Goal: Task Accomplishment & Management: Complete application form

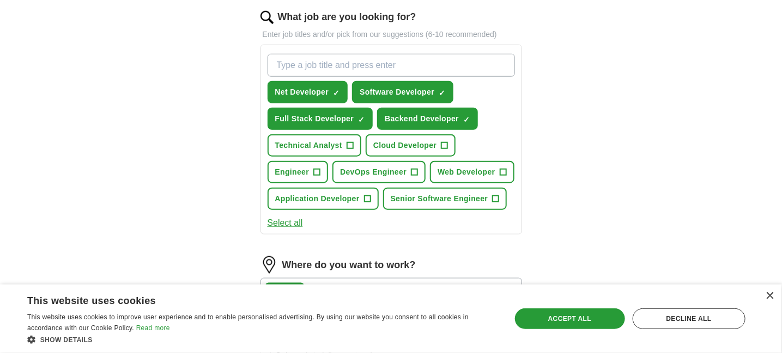
scroll to position [355, 0]
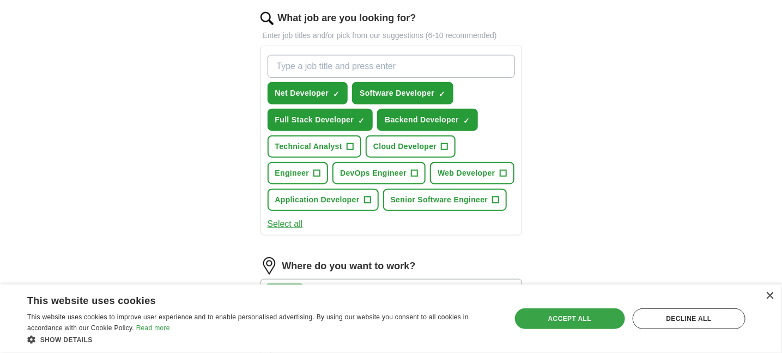
click at [608, 316] on div "Accept all" at bounding box center [570, 319] width 110 height 21
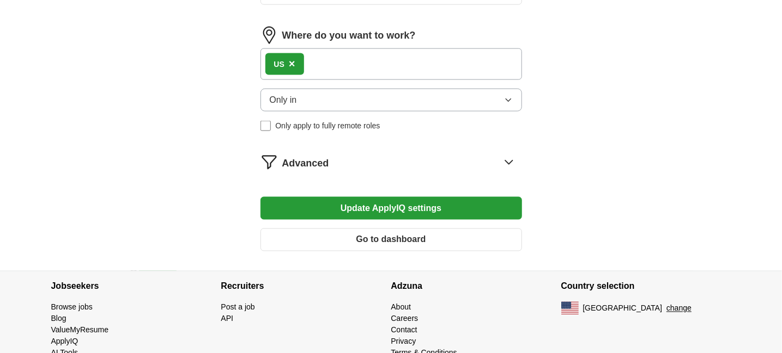
scroll to position [587, 0]
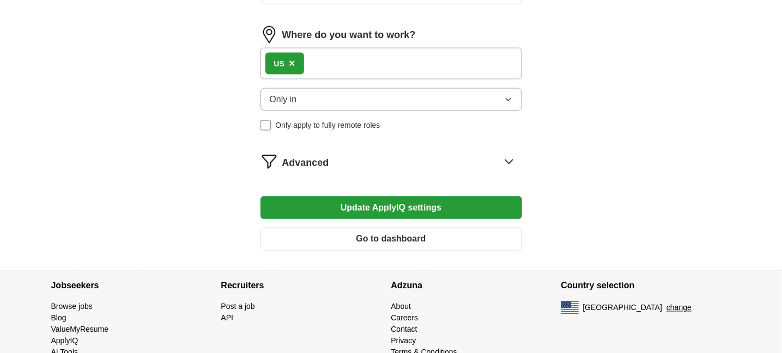
click at [407, 99] on button "Only in" at bounding box center [390, 99] width 261 height 23
click at [352, 61] on div "US ×" at bounding box center [390, 64] width 261 height 32
click at [337, 61] on div "US ×" at bounding box center [390, 64] width 261 height 32
click at [312, 92] on button "Only in" at bounding box center [390, 99] width 261 height 23
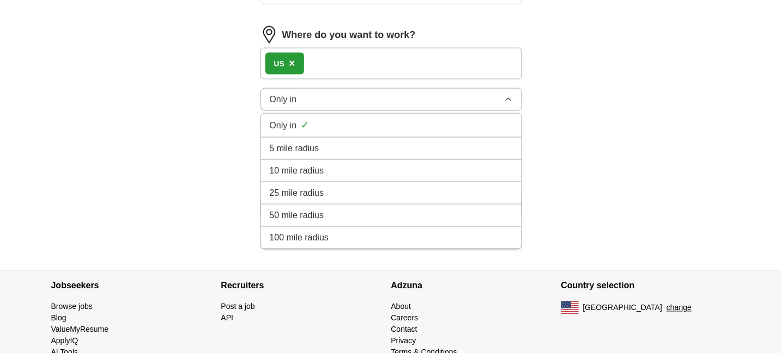
click at [312, 92] on button "Only in" at bounding box center [390, 99] width 261 height 23
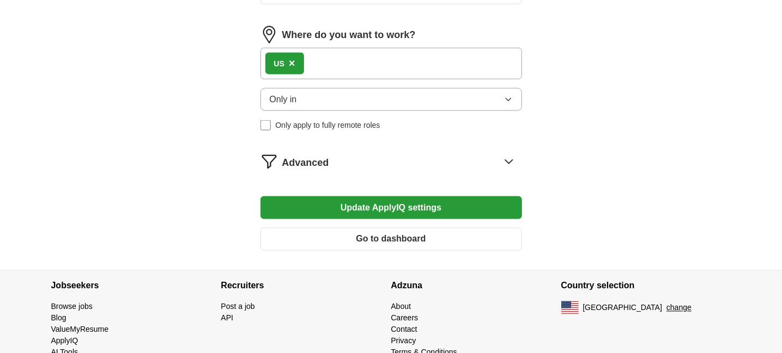
click at [345, 208] on button "Update ApplyIQ settings" at bounding box center [390, 208] width 261 height 23
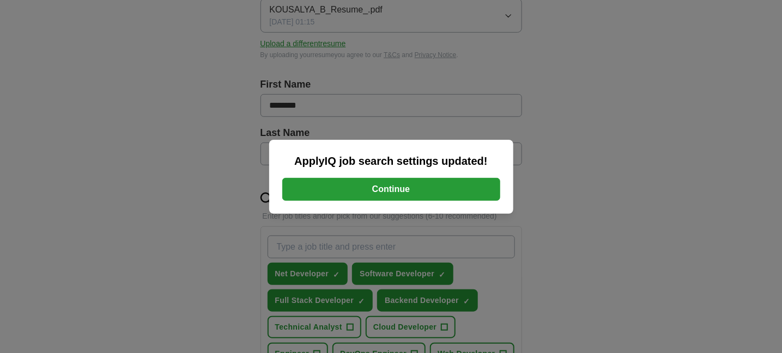
scroll to position [105, 0]
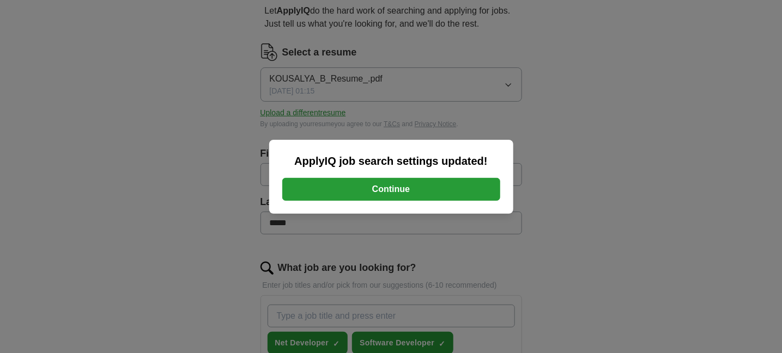
click at [385, 184] on button "Continue" at bounding box center [391, 189] width 218 height 23
